Goal: Register for event/course

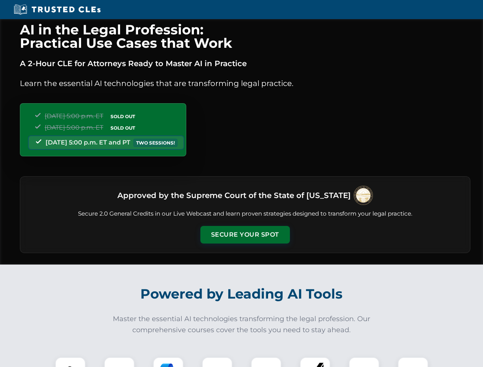
click at [245, 235] on button "Secure Your Spot" at bounding box center [245, 235] width 90 height 18
click at [70, 362] on img at bounding box center [70, 372] width 22 height 22
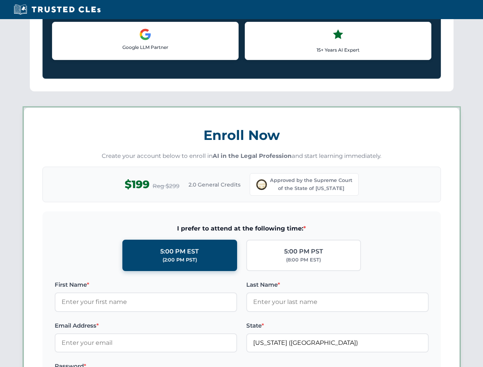
click at [168, 362] on label "Password *" at bounding box center [146, 366] width 182 height 9
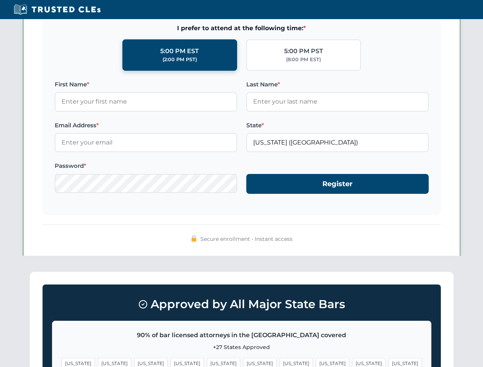
click at [352, 362] on span "[US_STATE]" at bounding box center [368, 363] width 33 height 11
